Goal: Check status

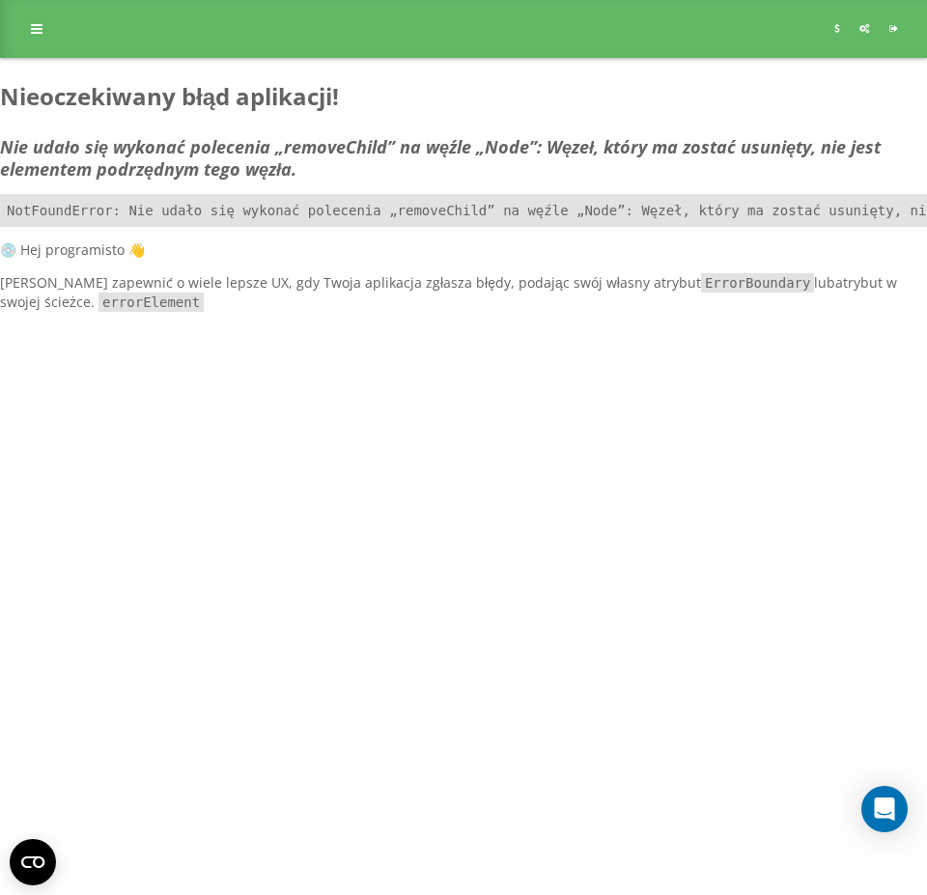
click at [733, 605] on div "[DOMAIN_NAME] Projekty [DOMAIN_NAME] Panel Informacyjny Centrum obsługi Dzienni…" at bounding box center [463, 447] width 927 height 895
click at [700, 645] on div "[DOMAIN_NAME] Projekty [DOMAIN_NAME] Panel Informacyjny Centrum obsługi Dzienni…" at bounding box center [463, 447] width 927 height 895
click at [584, 591] on div "[DOMAIN_NAME] Projekty [DOMAIN_NAME] Panel Informacyjny Centrum obsługi Dzienni…" at bounding box center [463, 447] width 927 height 895
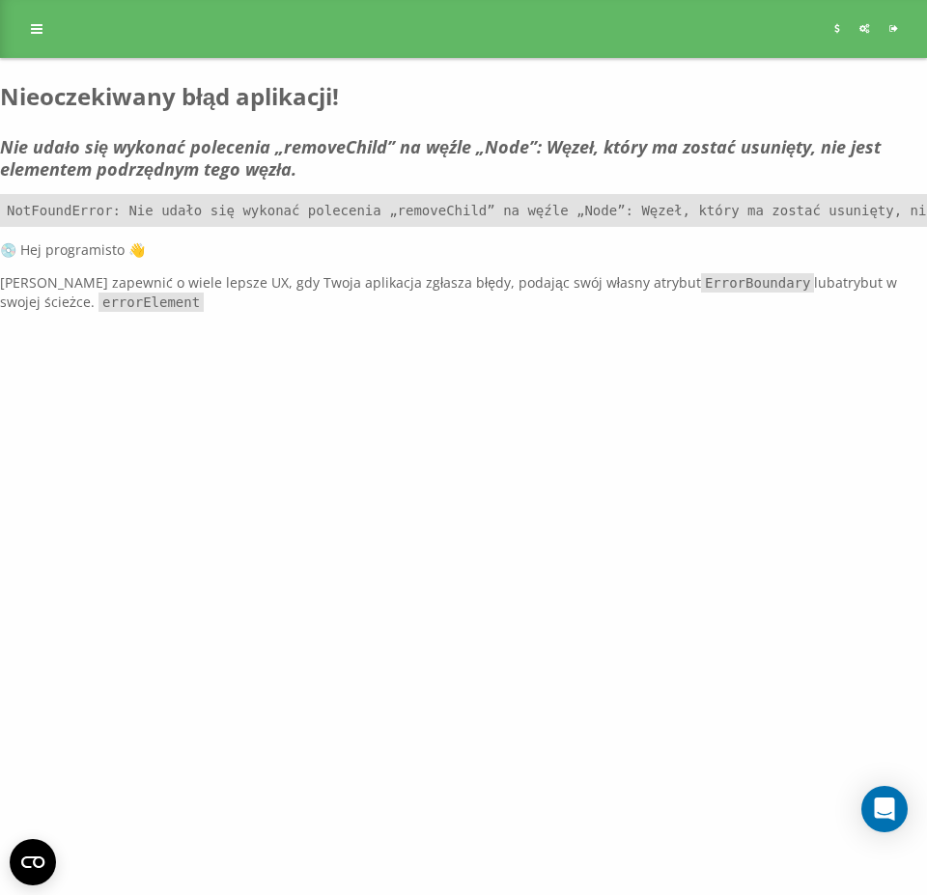
click at [551, 650] on div "[DOMAIN_NAME] Projekty [DOMAIN_NAME] Panel Informacyjny Centrum obsługi Dzienni…" at bounding box center [463, 447] width 927 height 895
click at [555, 668] on div "[DOMAIN_NAME] Projekty [DOMAIN_NAME] Panel Informacyjny Centrum obsługi Dzienni…" at bounding box center [463, 447] width 927 height 895
click at [529, 610] on div "[DOMAIN_NAME] Projekty [DOMAIN_NAME] Panel Informacyjny Centrum obsługi Dzienni…" at bounding box center [463, 447] width 927 height 895
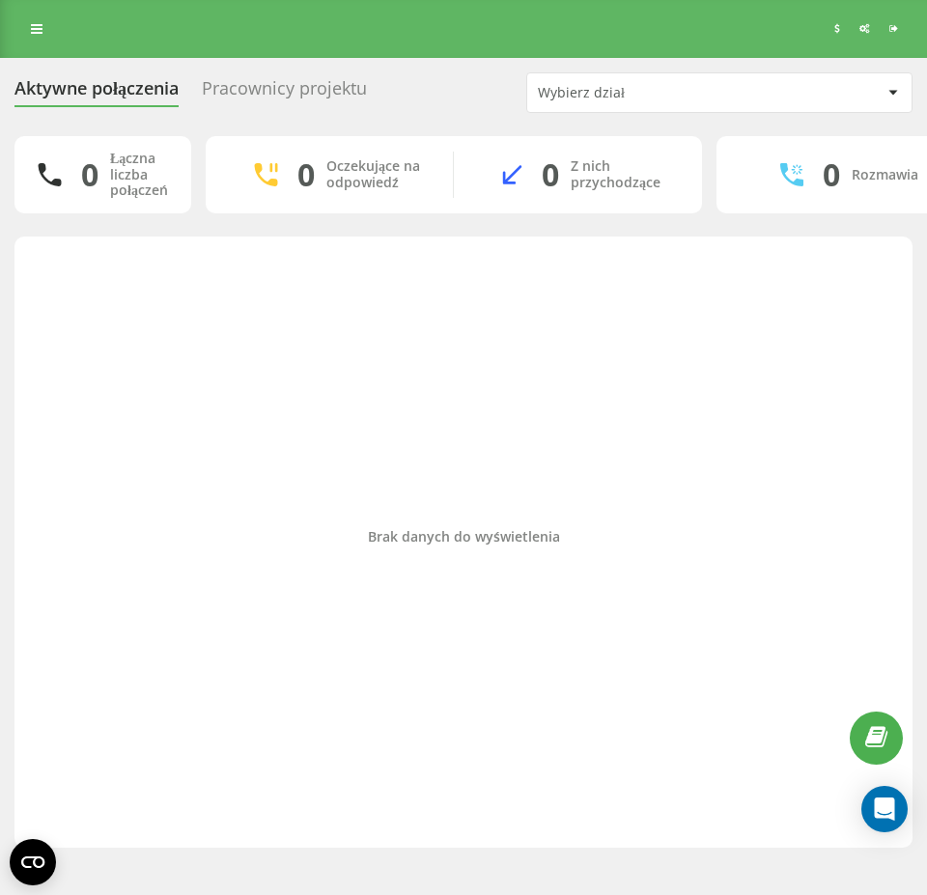
click at [293, 454] on div "Brak danych do wyświetlenia" at bounding box center [463, 537] width 867 height 582
